Goal: Contribute content

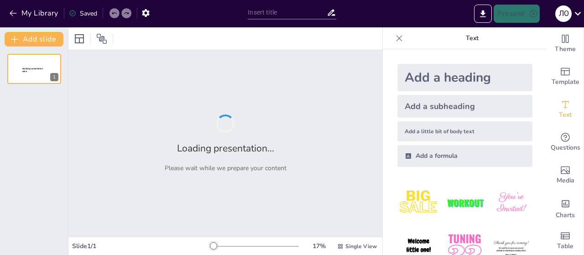
type input "Комплексне лікування пошкоджень грудної клітки, хребта та таза"
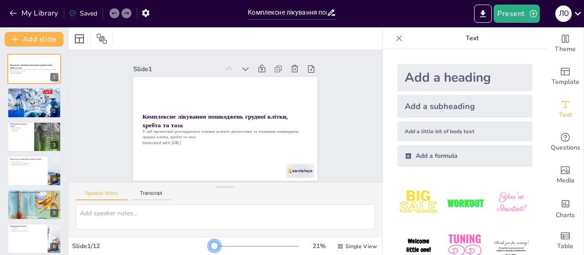
click at [211, 243] on div at bounding box center [214, 245] width 7 height 7
click at [336, 122] on div "Slide 1 Комплексне лікування пошкоджень грудної клітки, хребта та таза У цій пр…" at bounding box center [225, 116] width 247 height 153
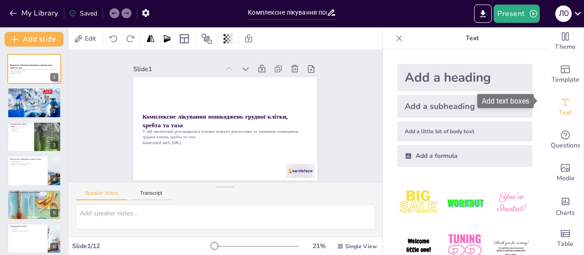
scroll to position [9, 0]
click at [23, 101] on div at bounding box center [34, 103] width 55 height 31
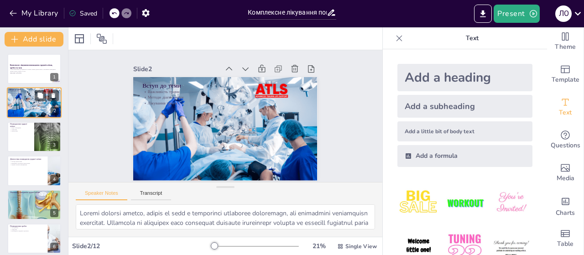
scroll to position [0, 0]
click at [39, 122] on div at bounding box center [47, 136] width 31 height 31
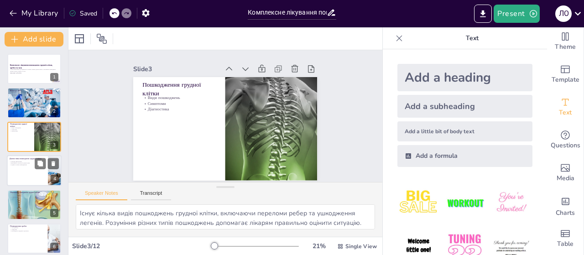
click at [25, 167] on div at bounding box center [34, 170] width 55 height 31
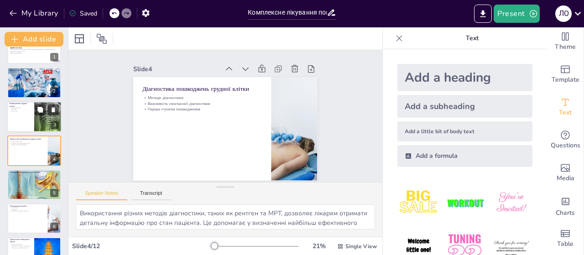
click at [20, 121] on div at bounding box center [34, 116] width 55 height 31
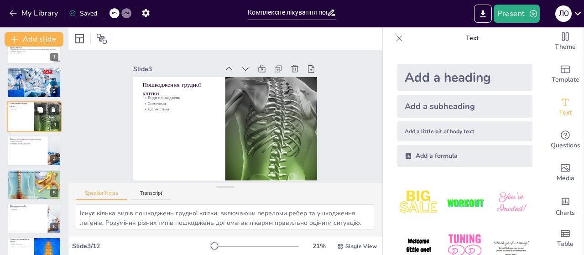
scroll to position [0, 0]
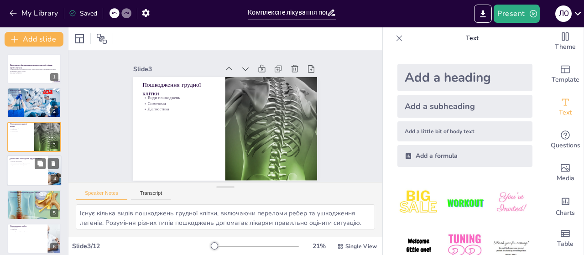
click at [21, 158] on div "Діагностика пошкоджень грудної клітки" at bounding box center [28, 159] width 36 height 4
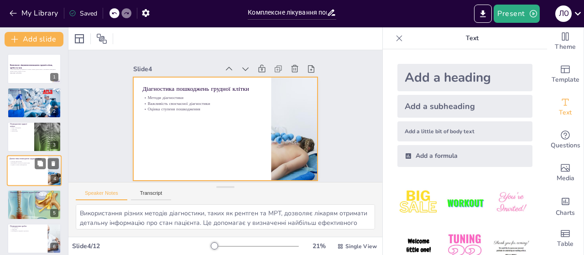
scroll to position [20, 0]
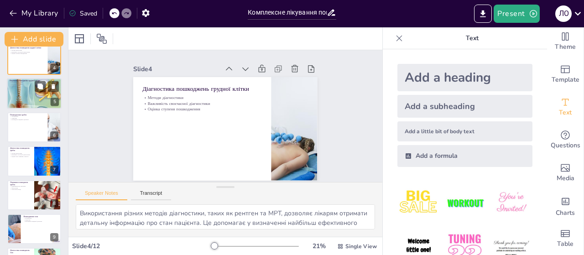
click at [26, 88] on div at bounding box center [34, 93] width 55 height 37
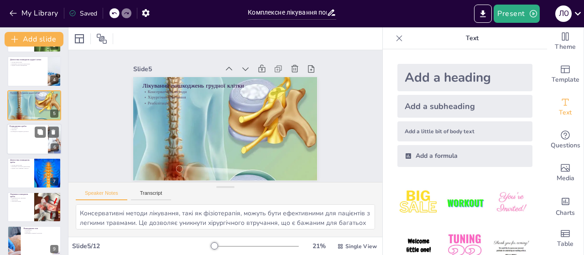
click at [30, 132] on p "Необхідність медичної допомоги" at bounding box center [28, 132] width 36 height 2
type textarea "Пошкодження хребта можуть призвести до серйозних ускладнень, таких як параліч. …"
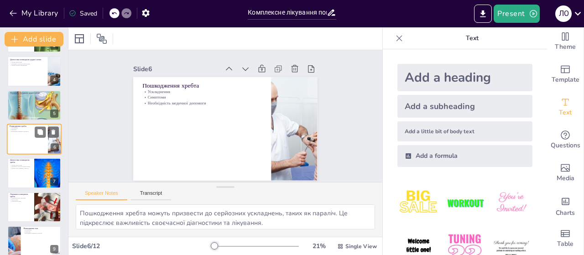
scroll to position [88, 0]
